Goal: Task Accomplishment & Management: Use online tool/utility

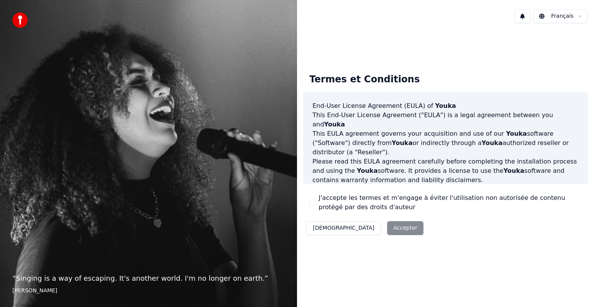
click at [361, 232] on div "Décliner Accepter" at bounding box center [364, 228] width 123 height 20
click at [339, 205] on label "J'accepte les termes et m'engage à éviter l'utilisation non autorisée de conten…" at bounding box center [450, 202] width 263 height 19
click at [316, 205] on button "J'accepte les termes et m'engage à éviter l'utilisation non autorisée de conten…" at bounding box center [312, 203] width 6 height 6
click at [387, 222] on button "Accepter" at bounding box center [405, 228] width 36 height 14
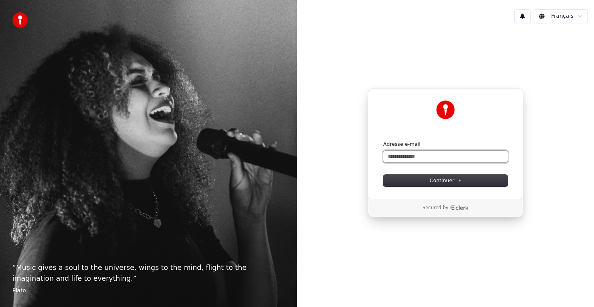
click at [395, 158] on input "Adresse e-mail" at bounding box center [445, 157] width 125 height 12
click at [455, 185] on button "Continuer" at bounding box center [445, 181] width 125 height 12
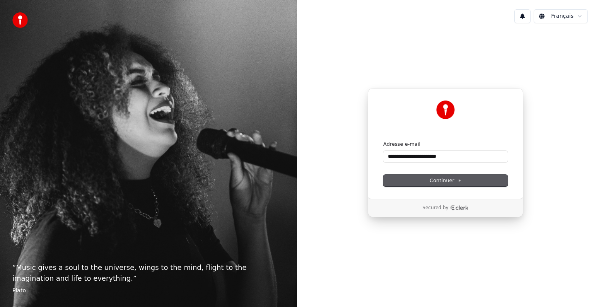
type input "**********"
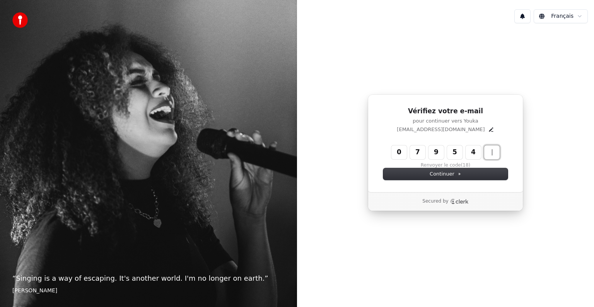
type input "******"
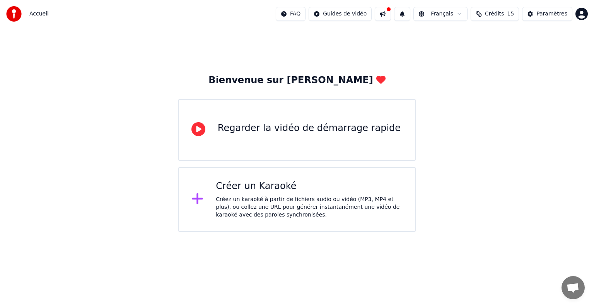
click at [291, 208] on div "Créez un karaoké à partir de fichiers audio ou vidéo (MP3, MP4 et plus), ou col…" at bounding box center [309, 207] width 187 height 23
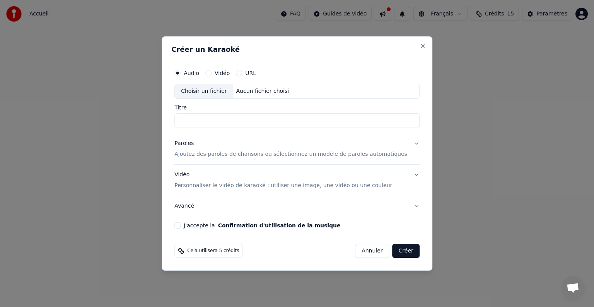
click at [230, 74] on label "Vidéo" at bounding box center [222, 72] width 15 height 5
click at [212, 74] on button "Vidéo" at bounding box center [208, 73] width 6 height 6
click at [252, 90] on div "Aucun fichier choisi" at bounding box center [262, 91] width 59 height 8
click at [252, 121] on input "Titre" at bounding box center [296, 120] width 245 height 14
click at [268, 91] on div "Aucun fichier choisi" at bounding box center [262, 91] width 59 height 8
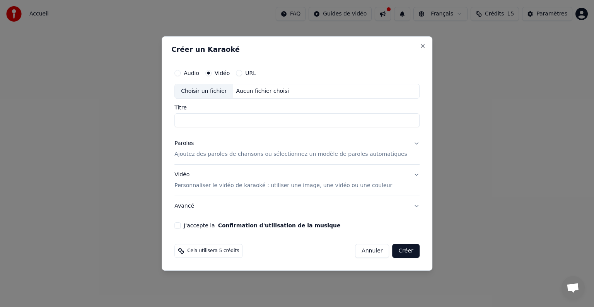
click at [217, 94] on div "Choisir un fichier" at bounding box center [204, 91] width 58 height 14
click at [294, 93] on div "Choisir un fichier Aucun fichier choisi" at bounding box center [296, 91] width 245 height 15
click at [199, 75] on label "Audio" at bounding box center [191, 72] width 15 height 5
click at [181, 75] on button "Audio" at bounding box center [177, 73] width 6 height 6
click at [226, 75] on label "Vidéo" at bounding box center [222, 72] width 15 height 5
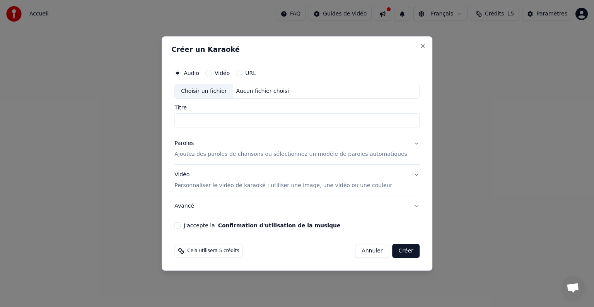
click at [212, 75] on button "Vidéo" at bounding box center [208, 73] width 6 height 6
click at [256, 71] on label "URL" at bounding box center [250, 72] width 11 height 5
click at [242, 71] on button "URL" at bounding box center [239, 73] width 6 height 6
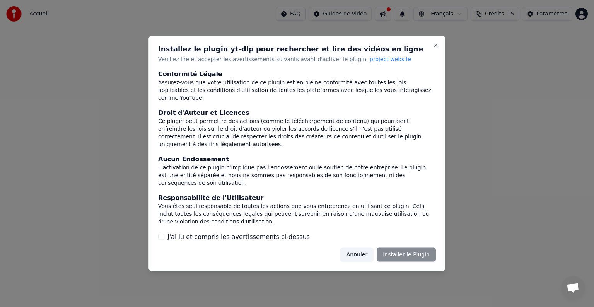
click at [263, 72] on div "Conformité Légale" at bounding box center [297, 73] width 278 height 9
click at [374, 256] on button "Annuler" at bounding box center [356, 255] width 33 height 14
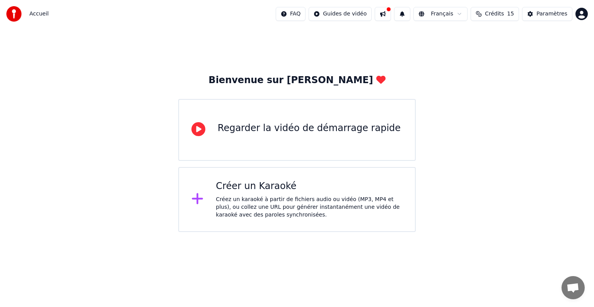
click at [323, 197] on div "Créez un karaoké à partir de fichiers audio ou vidéo (MP3, MP4 et plus), ou col…" at bounding box center [309, 207] width 187 height 23
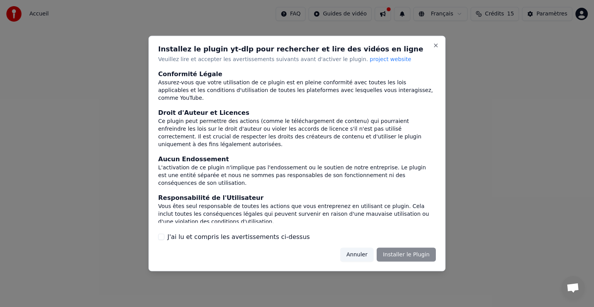
click at [249, 242] on div "Installez le plugin yt-dlp pour rechercher et lire des vidéos en ligne Veuillez…" at bounding box center [297, 154] width 297 height 236
click at [261, 242] on div "Installez le plugin yt-dlp pour rechercher et lire des vidéos en ligne Veuillez…" at bounding box center [297, 154] width 297 height 236
click at [400, 254] on div "Annuler Installer le Plugin" at bounding box center [388, 255] width 96 height 14
click at [253, 235] on label "J'ai lu et compris les avertissements ci-dessus" at bounding box center [238, 236] width 142 height 9
click at [164, 235] on button "J'ai lu et compris les avertissements ci-dessus" at bounding box center [161, 237] width 6 height 6
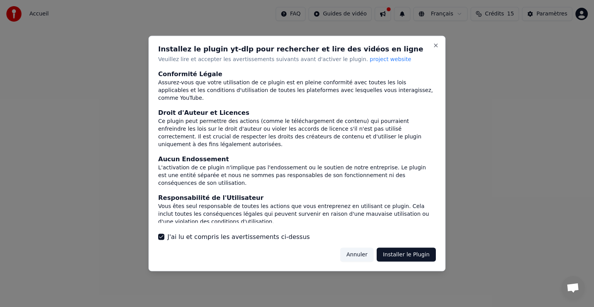
scroll to position [41, 0]
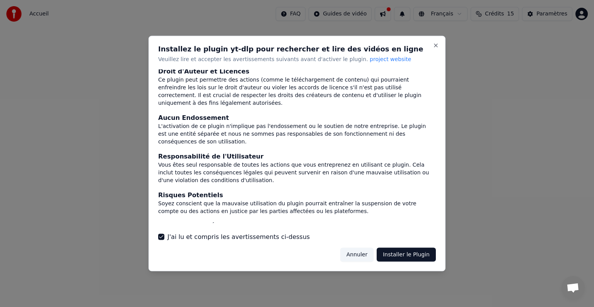
click at [374, 254] on button "Annuler" at bounding box center [356, 255] width 33 height 14
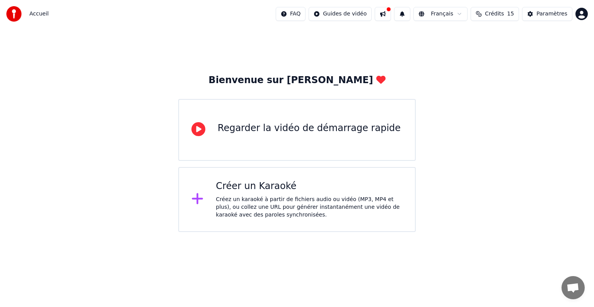
click at [307, 182] on div "Créer un Karaoké" at bounding box center [309, 186] width 187 height 12
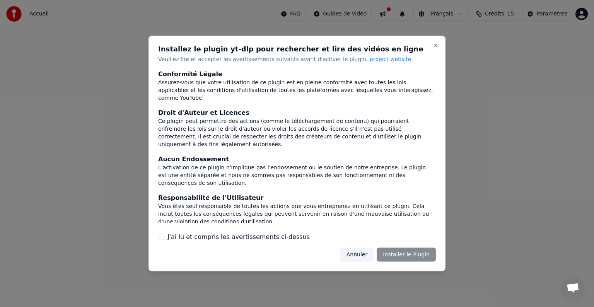
click at [276, 238] on label "J'ai lu et compris les avertissements ci-dessus" at bounding box center [238, 236] width 142 height 9
click at [164, 238] on button "J'ai lu et compris les avertissements ci-dessus" at bounding box center [161, 237] width 6 height 6
click at [415, 253] on button "Installer le Plugin" at bounding box center [406, 255] width 59 height 14
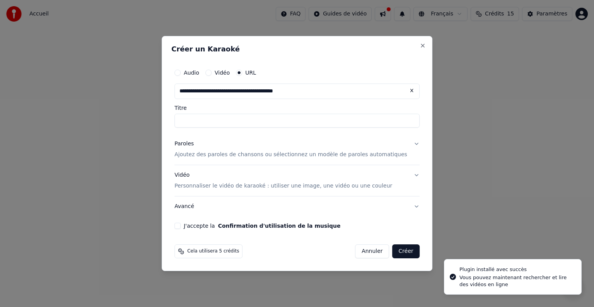
type input "**********"
click at [242, 125] on input "**********" at bounding box center [296, 121] width 245 height 14
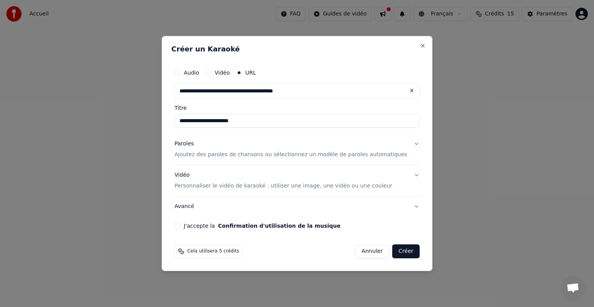
drag, startPoint x: 263, startPoint y: 124, endPoint x: 91, endPoint y: 115, distance: 171.6
click at [91, 115] on body "**********" at bounding box center [297, 116] width 594 height 232
type input "*"
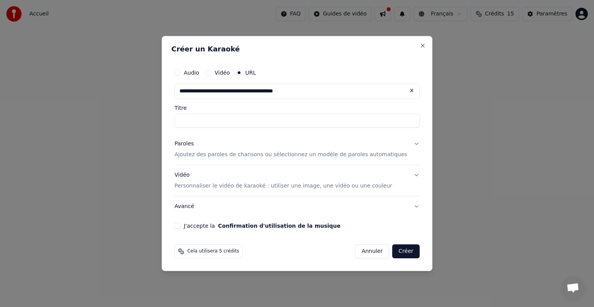
paste input "**********"
type input "**********"
click at [264, 155] on p "Ajoutez des paroles de chansons ou sélectionnez un modèle de paroles automatiqu…" at bounding box center [290, 155] width 233 height 8
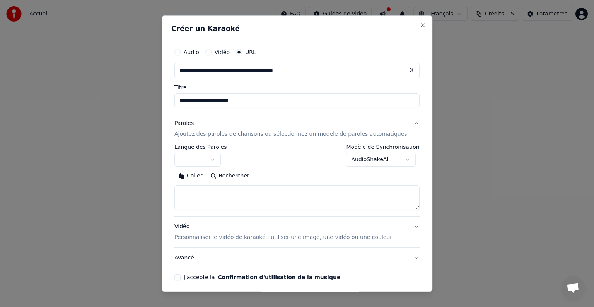
click at [221, 162] on button "button" at bounding box center [197, 160] width 46 height 14
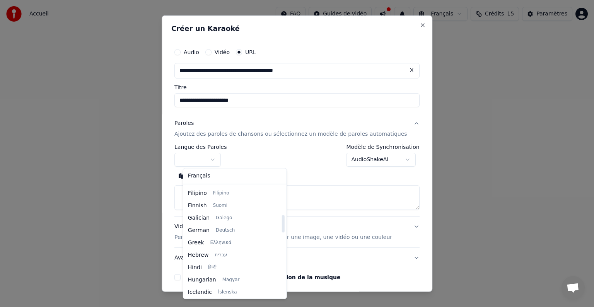
scroll to position [184, 0]
select select "**"
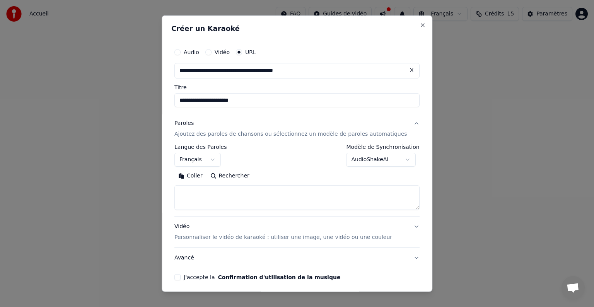
click at [393, 156] on body "**********" at bounding box center [297, 116] width 594 height 232
click at [284, 203] on body "**********" at bounding box center [297, 116] width 594 height 232
click at [240, 193] on textarea at bounding box center [296, 197] width 245 height 25
paste textarea "**********"
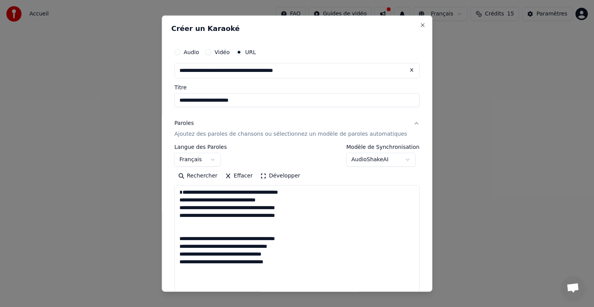
scroll to position [558, 0]
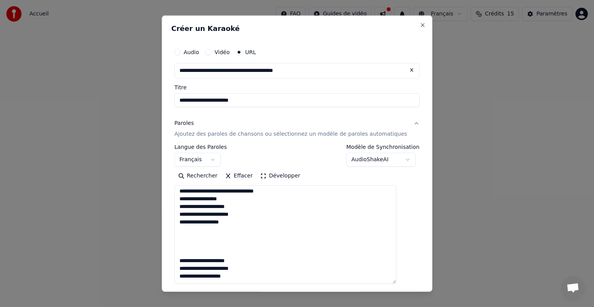
drag, startPoint x: 402, startPoint y: 207, endPoint x: 396, endPoint y: 281, distance: 74.1
click at [396, 281] on textarea at bounding box center [285, 234] width 222 height 99
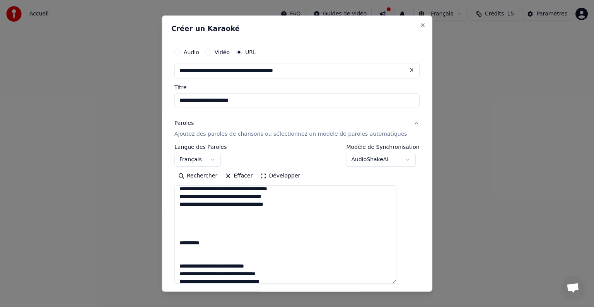
scroll to position [0, 0]
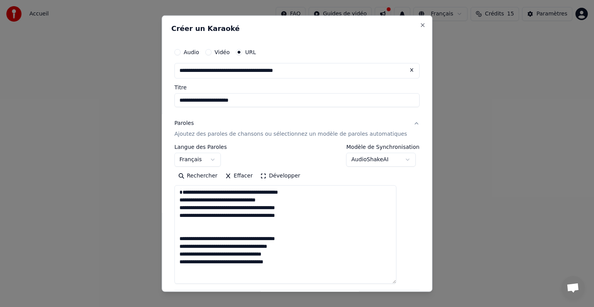
click at [188, 200] on textarea at bounding box center [285, 234] width 222 height 99
click at [198, 228] on textarea at bounding box center [285, 234] width 222 height 99
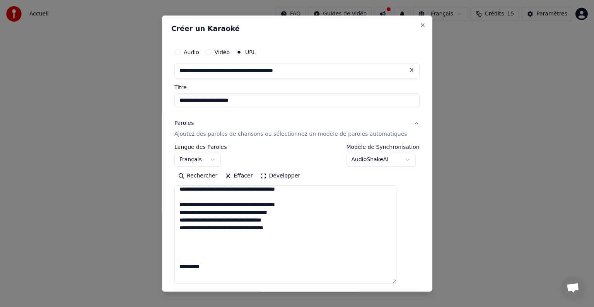
scroll to position [27, 0]
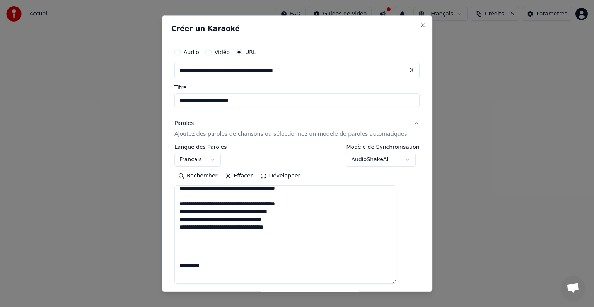
click at [280, 220] on textarea at bounding box center [285, 234] width 222 height 99
click at [216, 258] on textarea at bounding box center [285, 234] width 222 height 99
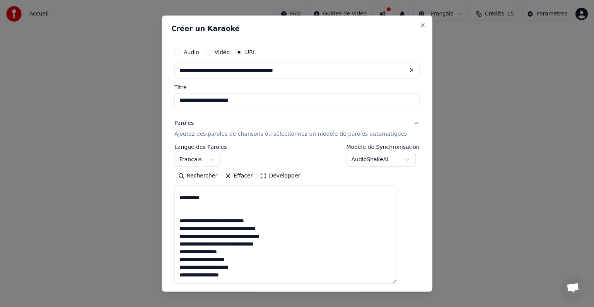
click at [216, 258] on textarea at bounding box center [285, 234] width 222 height 99
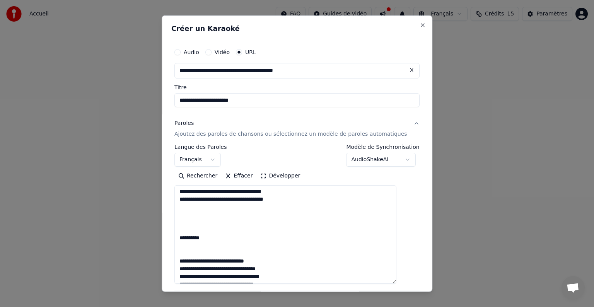
scroll to position [55, 0]
drag, startPoint x: 188, startPoint y: 210, endPoint x: 206, endPoint y: 251, distance: 44.5
click at [206, 251] on textarea at bounding box center [285, 234] width 222 height 99
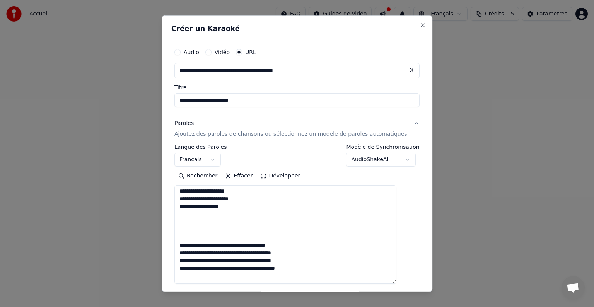
scroll to position [125, 0]
click at [191, 232] on textarea at bounding box center [285, 234] width 222 height 99
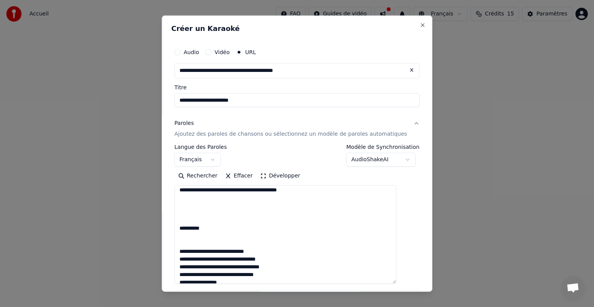
scroll to position [234, 0]
drag, startPoint x: 190, startPoint y: 203, endPoint x: 197, endPoint y: 246, distance: 43.6
click at [197, 246] on textarea at bounding box center [285, 234] width 222 height 99
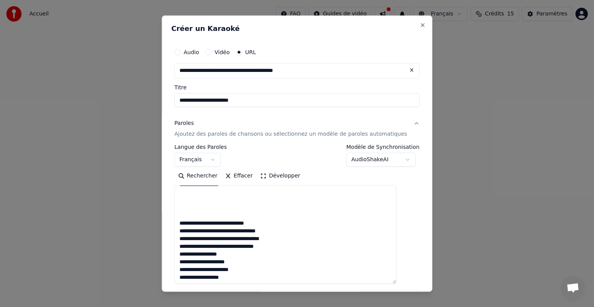
scroll to position [317, 0]
drag, startPoint x: 194, startPoint y: 198, endPoint x: 193, endPoint y: 216, distance: 17.4
click at [193, 216] on textarea at bounding box center [285, 234] width 222 height 99
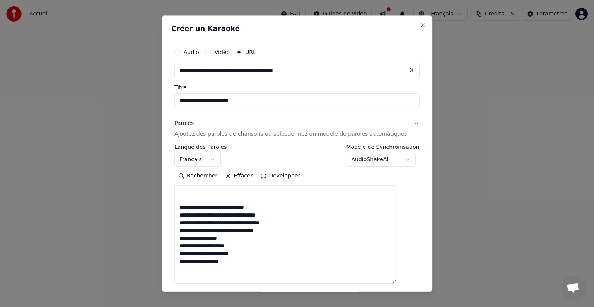
scroll to position [364, 0]
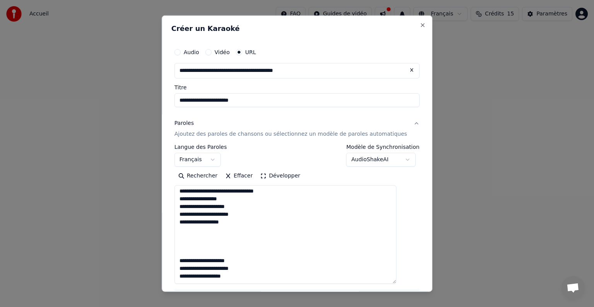
drag, startPoint x: 191, startPoint y: 230, endPoint x: 190, endPoint y: 249, distance: 18.6
click at [190, 249] on textarea at bounding box center [285, 234] width 222 height 99
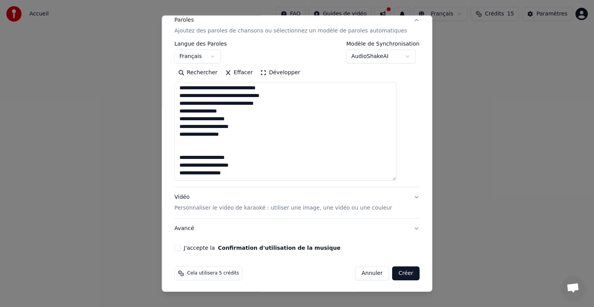
scroll to position [104, 0]
type textarea "**********"
click at [297, 209] on p "Personnaliser le vidéo de karaoké : utiliser une image, une vidéo ou une couleur" at bounding box center [283, 207] width 218 height 8
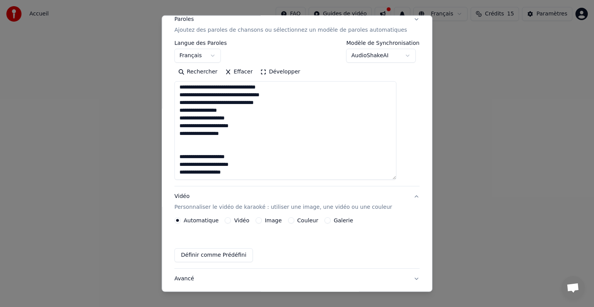
scroll to position [9, 0]
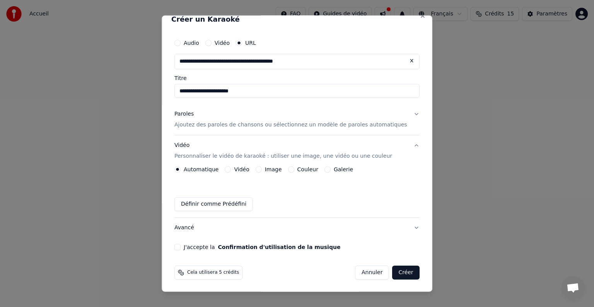
click at [267, 170] on div "Image" at bounding box center [269, 169] width 26 height 6
click at [262, 169] on button "Image" at bounding box center [259, 169] width 6 height 6
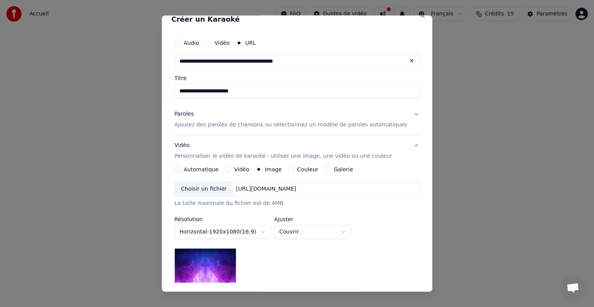
click at [331, 169] on button "Galerie" at bounding box center [328, 169] width 6 height 6
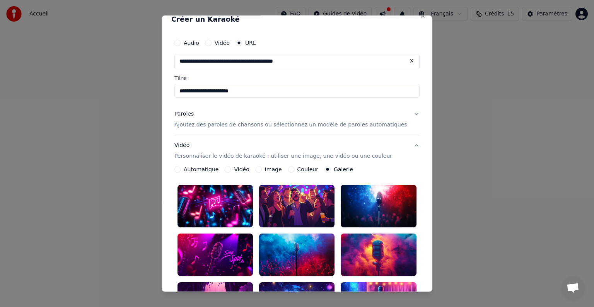
click at [192, 167] on label "Automatique" at bounding box center [201, 169] width 35 height 5
click at [181, 166] on button "Automatique" at bounding box center [177, 169] width 6 height 6
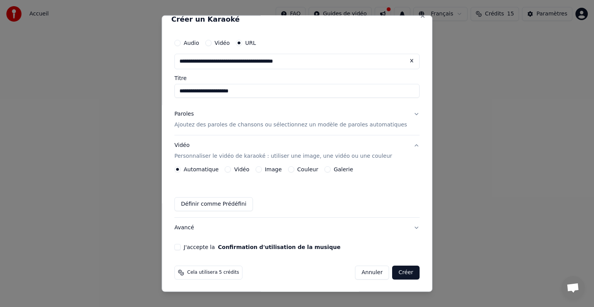
click at [269, 169] on div "Image" at bounding box center [269, 169] width 26 height 6
click at [262, 167] on button "Image" at bounding box center [259, 169] width 6 height 6
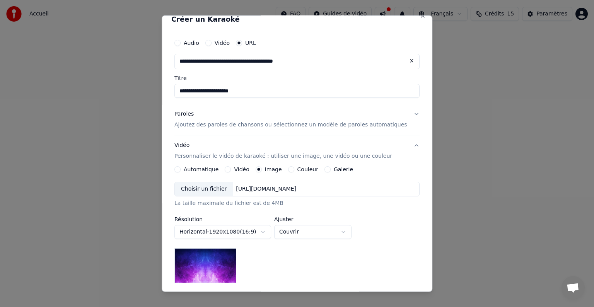
click at [225, 187] on div "Choisir un fichier" at bounding box center [204, 189] width 58 height 14
click at [215, 186] on div "Choisir un fichier" at bounding box center [204, 189] width 58 height 14
click at [222, 187] on div "Choisir un fichier" at bounding box center [204, 189] width 58 height 14
click at [222, 190] on div "Choisir un fichier" at bounding box center [204, 189] width 58 height 14
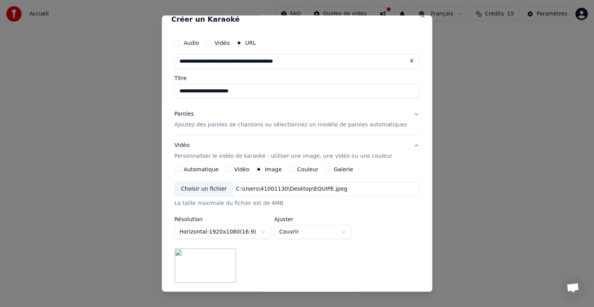
scroll to position [111, 0]
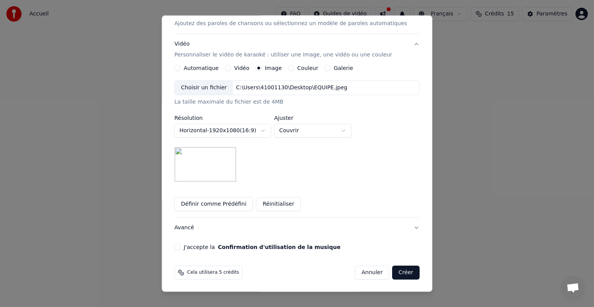
click at [181, 248] on button "J'accepte la Confirmation d'utilisation de la musique" at bounding box center [177, 247] width 6 height 6
click at [396, 277] on button "Créer" at bounding box center [406, 273] width 27 height 14
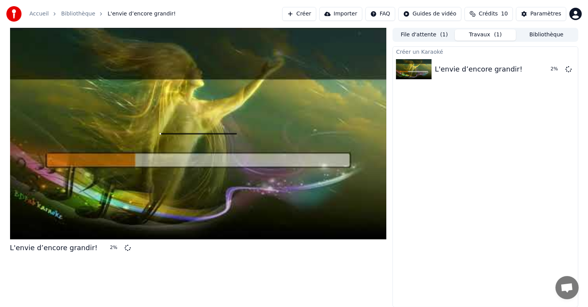
click at [423, 36] on button "File d'attente ( 1 )" at bounding box center [423, 34] width 61 height 11
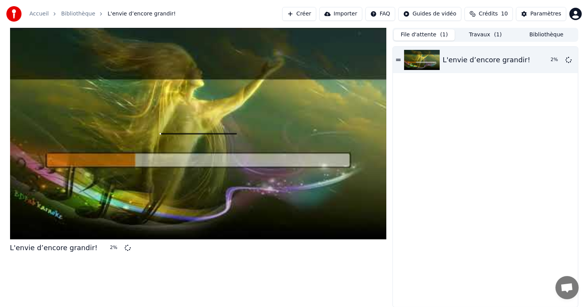
click at [484, 39] on button "Travaux ( 1 )" at bounding box center [485, 34] width 61 height 11
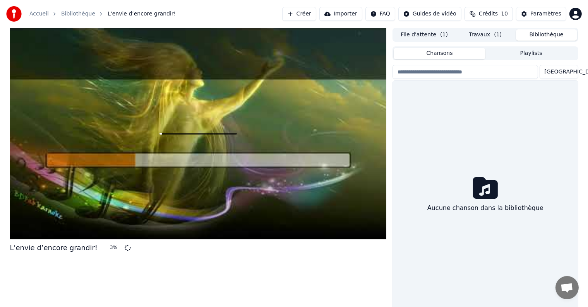
click at [541, 34] on button "Bibliothèque" at bounding box center [546, 34] width 61 height 11
click at [498, 37] on span "( 1 )" at bounding box center [498, 35] width 8 height 8
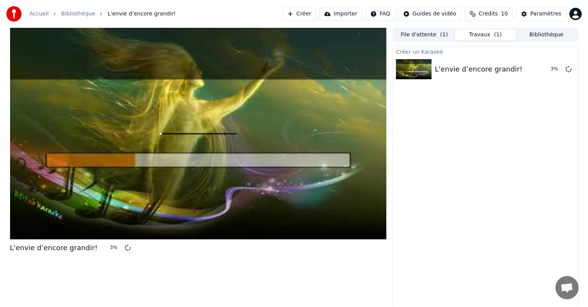
click at [497, 17] on span "Crédits" at bounding box center [488, 14] width 19 height 8
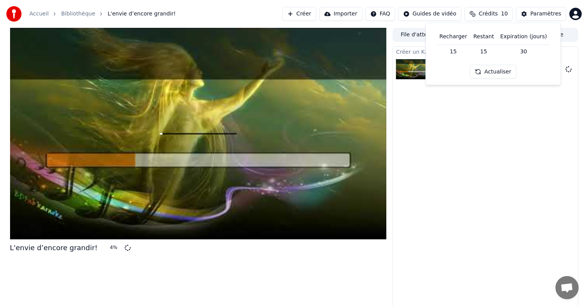
click at [497, 17] on span "Crédits" at bounding box center [488, 14] width 19 height 8
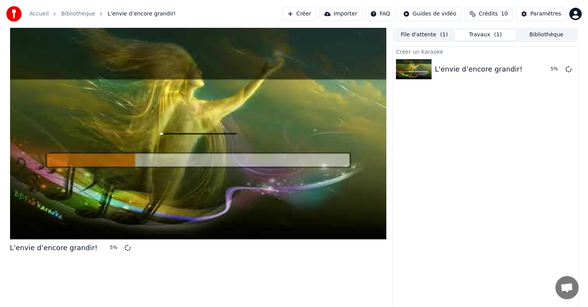
click at [268, 15] on div "Accueil Bibliothèque L'envie d’encore grandir! Créer Importer FAQ Guides de vid…" at bounding box center [294, 14] width 588 height 28
click at [568, 70] on icon at bounding box center [568, 69] width 6 height 6
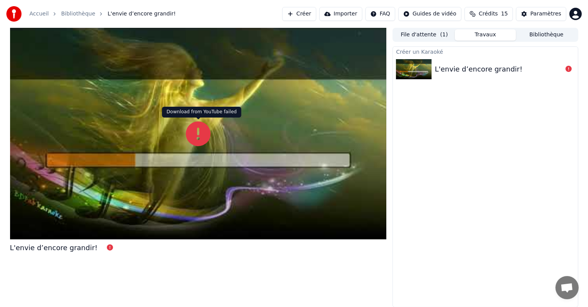
click at [198, 130] on icon at bounding box center [198, 133] width 25 height 25
click at [107, 248] on icon at bounding box center [110, 247] width 6 height 6
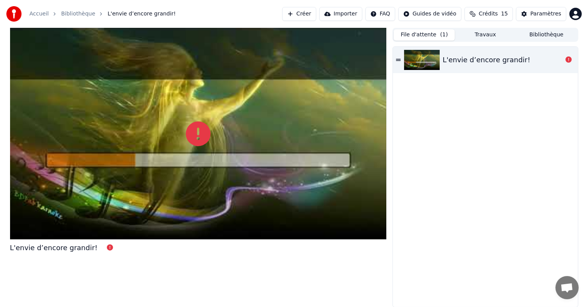
click at [426, 38] on button "File d'attente ( 1 )" at bounding box center [423, 34] width 61 height 11
click at [568, 60] on icon at bounding box center [568, 59] width 6 height 6
click at [399, 60] on icon at bounding box center [398, 60] width 5 height 2
click at [415, 60] on img at bounding box center [422, 60] width 36 height 20
click at [569, 58] on icon at bounding box center [568, 59] width 6 height 6
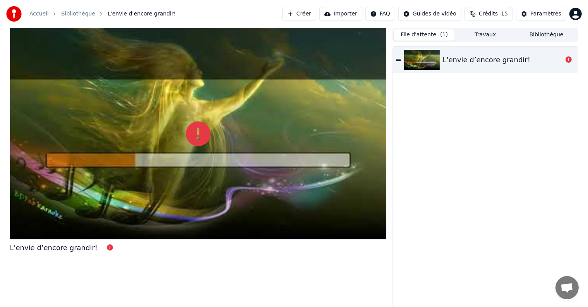
click at [569, 58] on icon at bounding box center [568, 59] width 6 height 6
click at [355, 15] on button "Importer" at bounding box center [340, 14] width 43 height 14
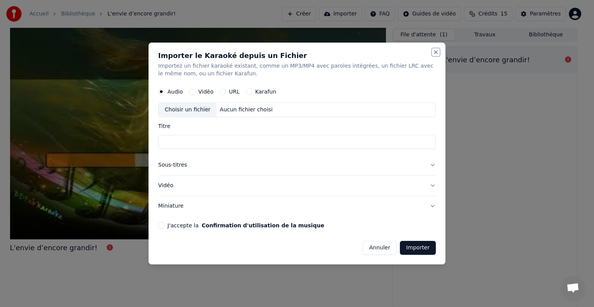
click at [436, 54] on button "Close" at bounding box center [436, 52] width 6 height 6
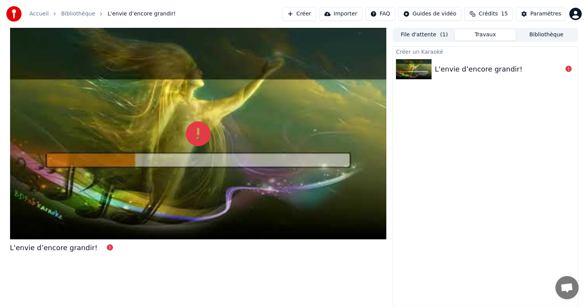
click at [480, 40] on button "Travaux" at bounding box center [485, 34] width 61 height 11
click at [567, 70] on icon at bounding box center [568, 69] width 6 height 6
click at [540, 14] on div "Paramètres" at bounding box center [545, 14] width 31 height 8
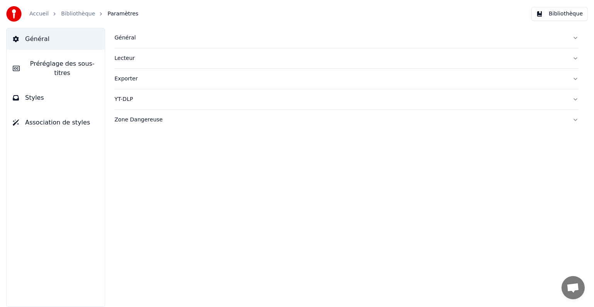
click at [53, 67] on span "Préréglage des sous-titres" at bounding box center [62, 68] width 73 height 19
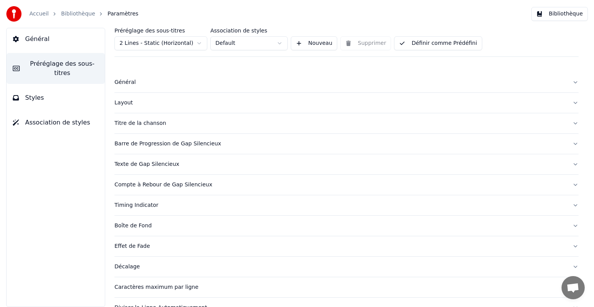
click at [70, 15] on link "Bibliothèque" at bounding box center [78, 14] width 34 height 8
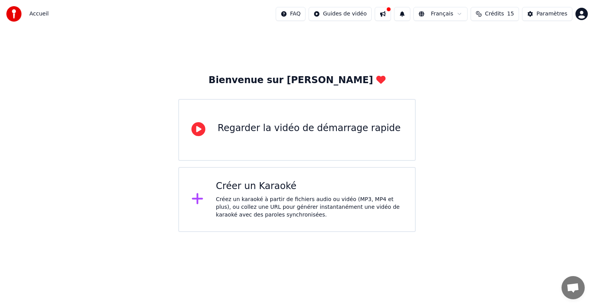
click at [263, 190] on div "Créer un Karaoké" at bounding box center [309, 186] width 187 height 12
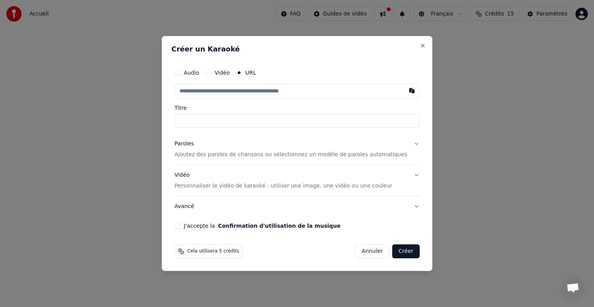
click at [230, 74] on label "Vidéo" at bounding box center [222, 72] width 15 height 5
click at [212, 74] on button "Vidéo" at bounding box center [208, 73] width 6 height 6
click at [263, 120] on input "Titre" at bounding box center [296, 120] width 245 height 14
type input "*******"
click at [257, 156] on p "Ajoutez des paroles de chansons ou sélectionnez un modèle de paroles automatiqu…" at bounding box center [290, 154] width 233 height 8
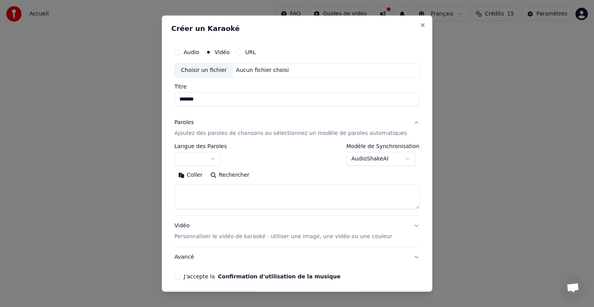
click at [226, 195] on textarea at bounding box center [296, 197] width 245 height 25
paste textarea "**********"
drag, startPoint x: 216, startPoint y: 197, endPoint x: 172, endPoint y: 179, distance: 47.3
click at [172, 179] on div "**********" at bounding box center [297, 153] width 271 height 277
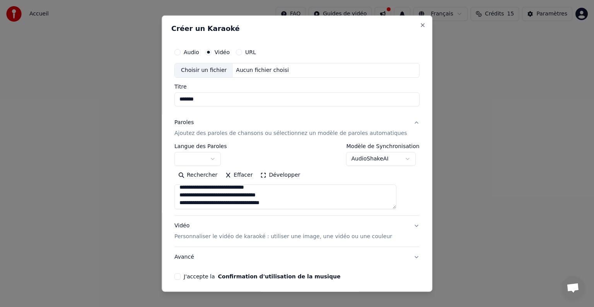
scroll to position [111, 0]
click at [403, 209] on div "Rechercher Effacer Développer" at bounding box center [296, 189] width 245 height 40
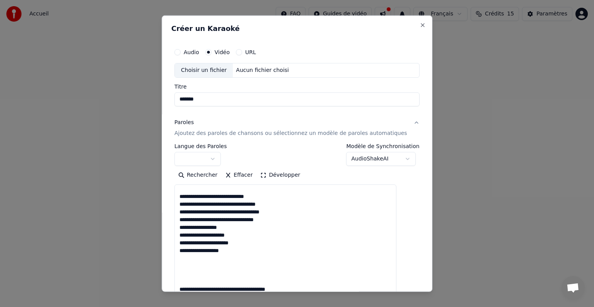
drag, startPoint x: 402, startPoint y: 205, endPoint x: 400, endPoint y: 309, distance: 104.1
click at [400, 232] on html "**********" at bounding box center [297, 116] width 594 height 232
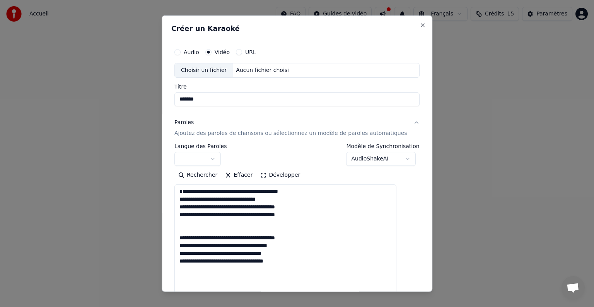
click at [186, 198] on textarea at bounding box center [285, 249] width 222 height 129
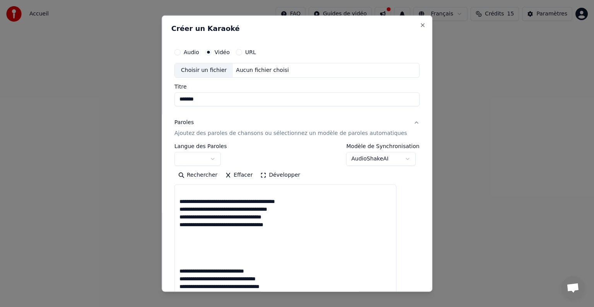
scroll to position [39, 0]
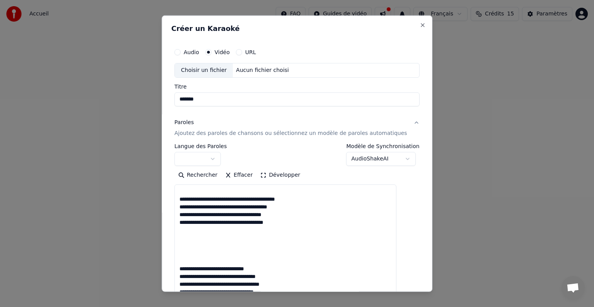
click at [196, 253] on textarea at bounding box center [285, 249] width 222 height 129
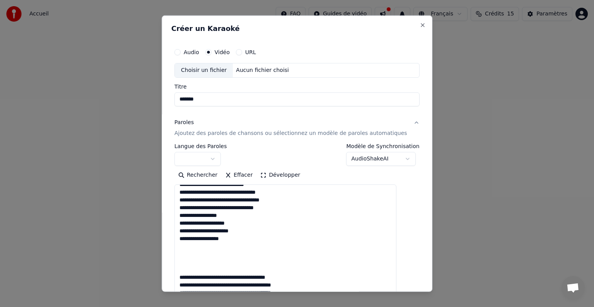
scroll to position [108, 0]
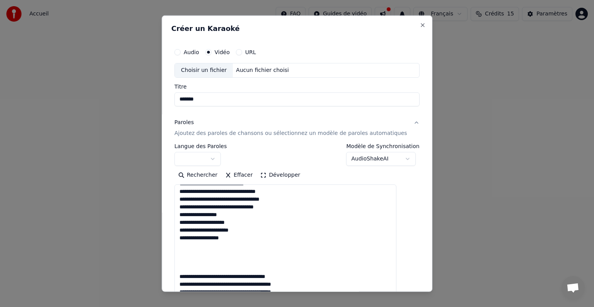
click at [196, 268] on textarea at bounding box center [285, 249] width 222 height 129
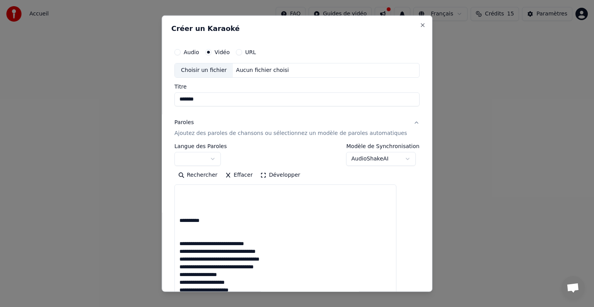
scroll to position [255, 0]
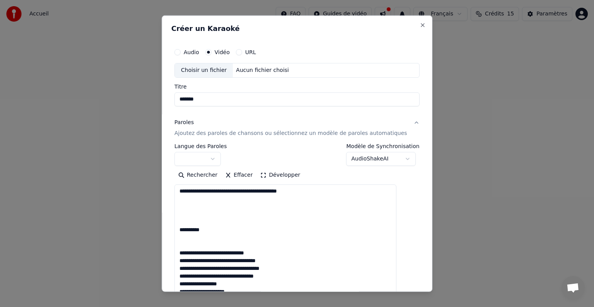
drag, startPoint x: 193, startPoint y: 240, endPoint x: 186, endPoint y: 208, distance: 32.1
click at [186, 208] on textarea at bounding box center [285, 249] width 222 height 129
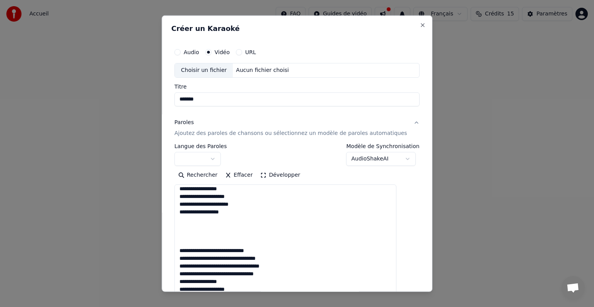
scroll to position [314, 0]
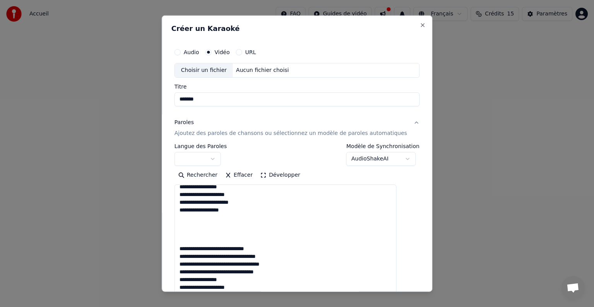
click at [192, 236] on textarea at bounding box center [285, 249] width 222 height 129
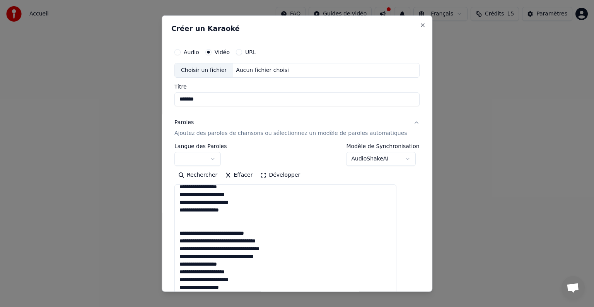
scroll to position [357, 0]
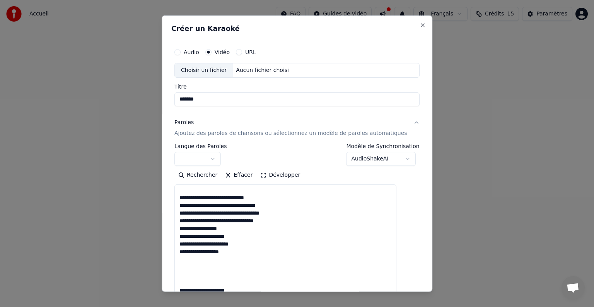
click at [193, 268] on textarea at bounding box center [285, 249] width 222 height 129
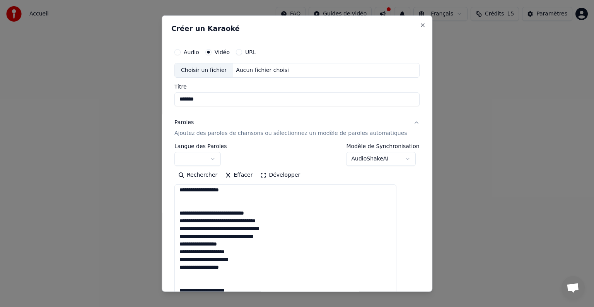
scroll to position [341, 0]
type textarea "**********"
click at [221, 155] on button "button" at bounding box center [197, 159] width 46 height 14
click at [222, 154] on body "**********" at bounding box center [297, 116] width 594 height 232
click at [221, 154] on button "button" at bounding box center [197, 159] width 46 height 14
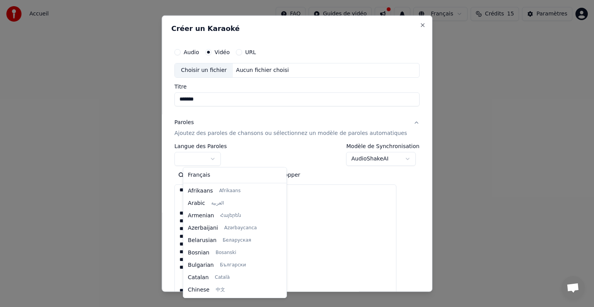
select select "**"
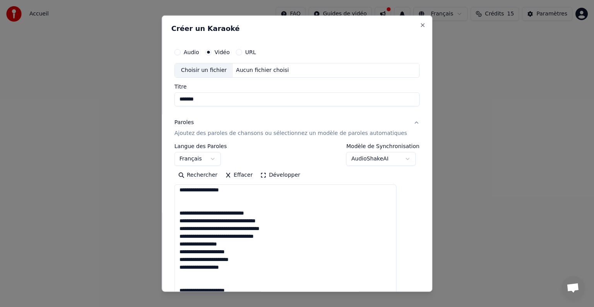
click at [223, 71] on div "Choisir un fichier" at bounding box center [204, 70] width 58 height 14
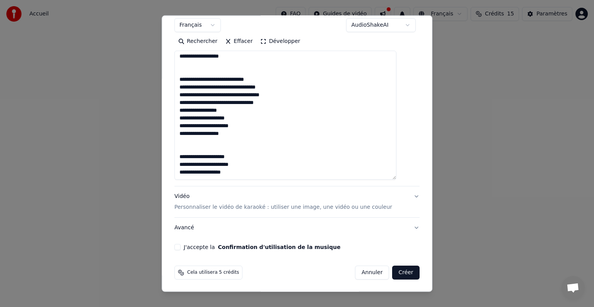
type input "**********"
click at [181, 249] on button "J'accepte la Confirmation d'utilisation de la musique" at bounding box center [177, 247] width 6 height 6
click at [236, 205] on p "Personnaliser le vidéo de karaoké : utiliser une image, une vidéo ou une couleur" at bounding box center [283, 207] width 218 height 8
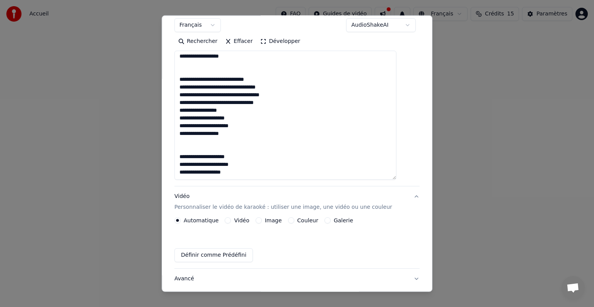
scroll to position [9, 0]
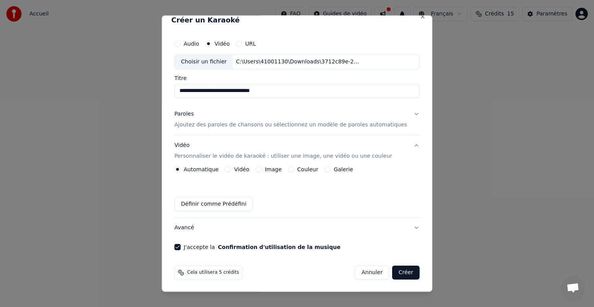
click at [265, 171] on div "Image" at bounding box center [269, 169] width 26 height 6
click at [261, 169] on button "Image" at bounding box center [259, 169] width 6 height 6
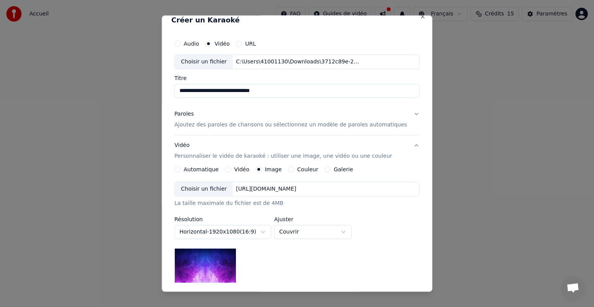
click at [213, 191] on div "Choisir un fichier" at bounding box center [204, 189] width 58 height 14
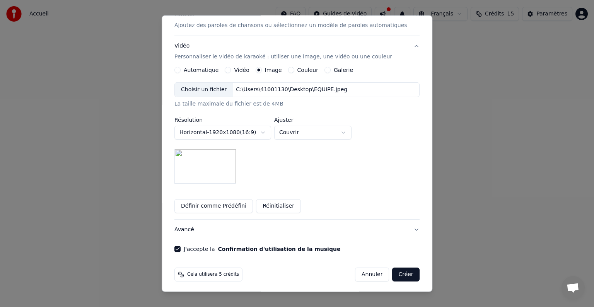
scroll to position [110, 0]
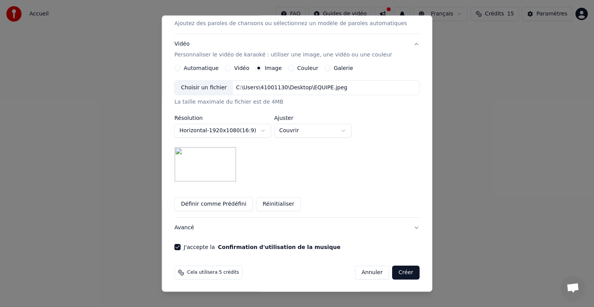
click at [402, 228] on button "Avancé" at bounding box center [296, 228] width 245 height 20
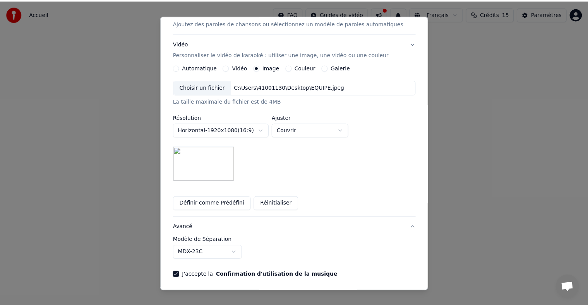
scroll to position [0, 0]
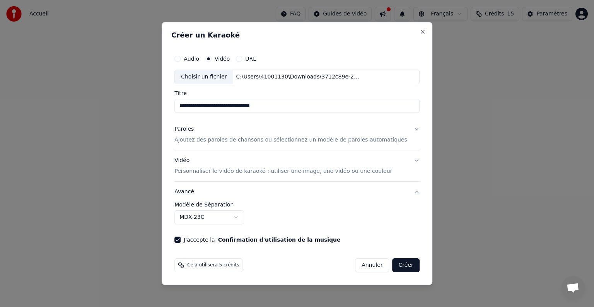
click at [397, 264] on button "Créer" at bounding box center [406, 265] width 27 height 14
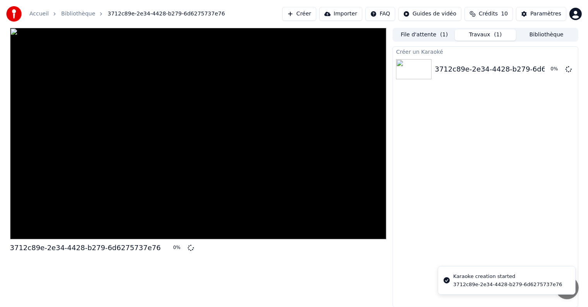
click at [436, 36] on button "File d'attente ( 1 )" at bounding box center [423, 34] width 61 height 11
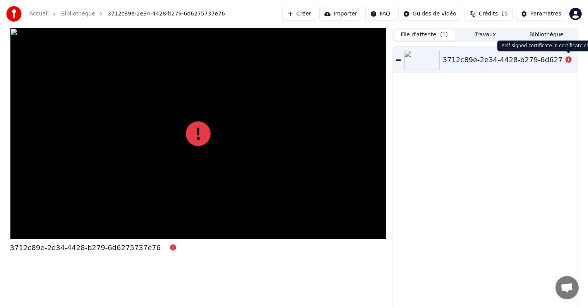
click at [569, 60] on icon at bounding box center [568, 59] width 6 height 6
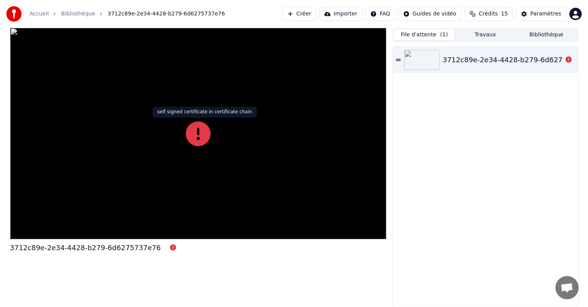
click at [198, 136] on icon at bounding box center [198, 133] width 25 height 25
click at [549, 36] on button "Bibliothèque" at bounding box center [546, 34] width 61 height 11
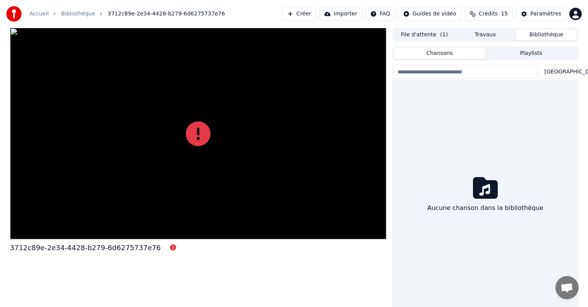
click at [488, 46] on div "Chansons Playlists Trier Aucune chanson dans la bibliothèque" at bounding box center [484, 178] width 185 height 266
click at [484, 32] on button "Travaux" at bounding box center [485, 34] width 61 height 11
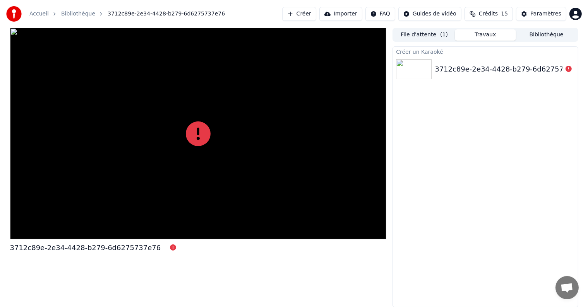
click at [429, 37] on button "File d'attente ( 1 )" at bounding box center [423, 34] width 61 height 11
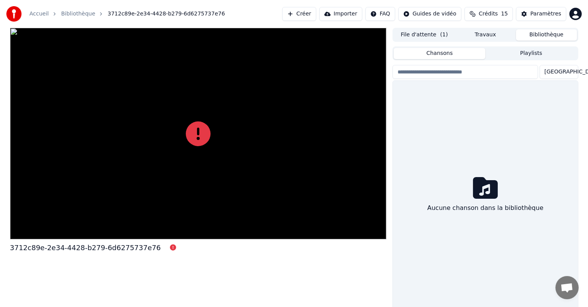
click at [534, 30] on button "Bibliothèque" at bounding box center [546, 34] width 61 height 11
click at [230, 260] on div "3712c89e-2e34-4428-b279-6d6275737e76" at bounding box center [198, 169] width 376 height 283
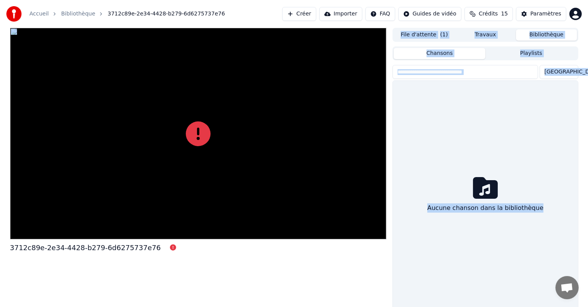
drag, startPoint x: 197, startPoint y: 235, endPoint x: 126, endPoint y: 234, distance: 70.4
click at [391, 11] on html "Accueil Bibliothèque 3712c89e-2e34-4428-b279-6d6275737e76 Créer Importer FAQ Gu…" at bounding box center [294, 153] width 588 height 307
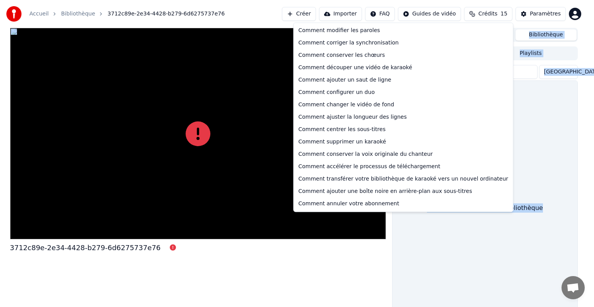
click at [280, 254] on html "Accueil Bibliothèque 3712c89e-2e34-4428-b279-6d6275737e76 Créer Importer FAQ Gu…" at bounding box center [297, 153] width 594 height 307
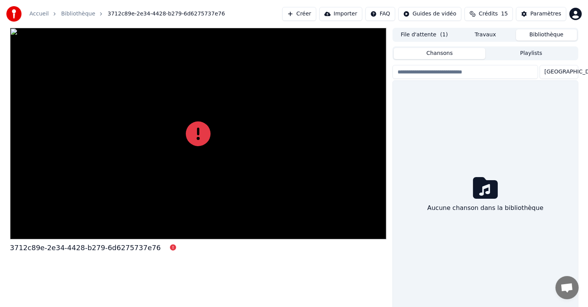
click at [443, 32] on span "( 1 )" at bounding box center [444, 35] width 8 height 8
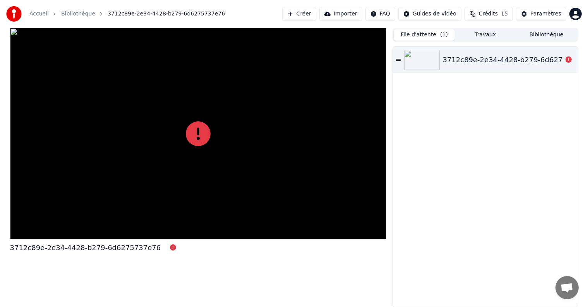
click at [398, 60] on icon at bounding box center [398, 60] width 5 height 2
click at [421, 60] on img at bounding box center [422, 60] width 36 height 20
